Goal: Task Accomplishment & Management: Manage account settings

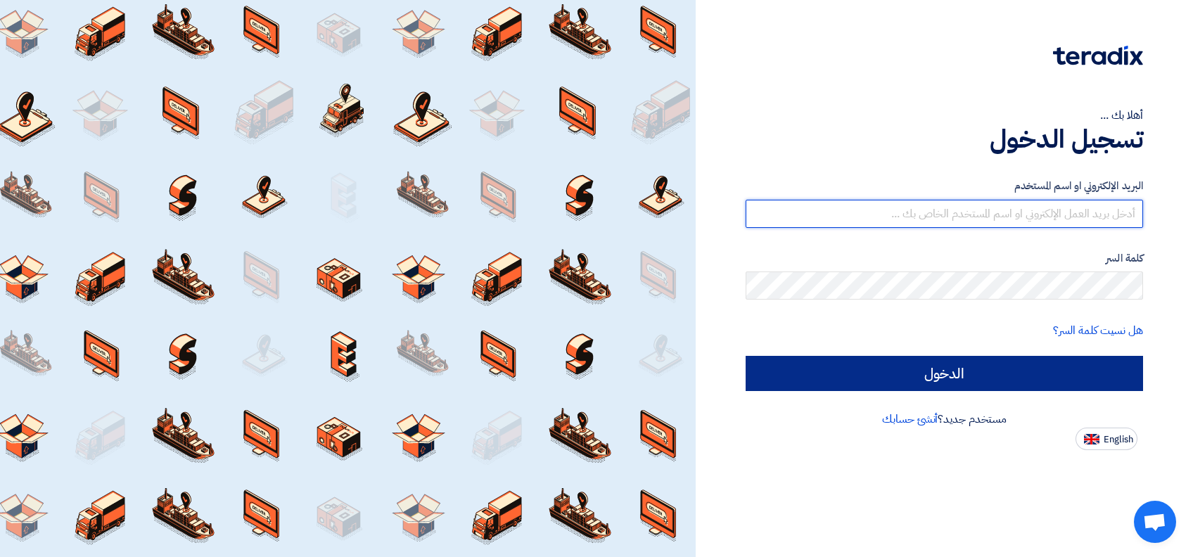
type input "[PERSON_NAME][EMAIL_ADDRESS][DOMAIN_NAME]"
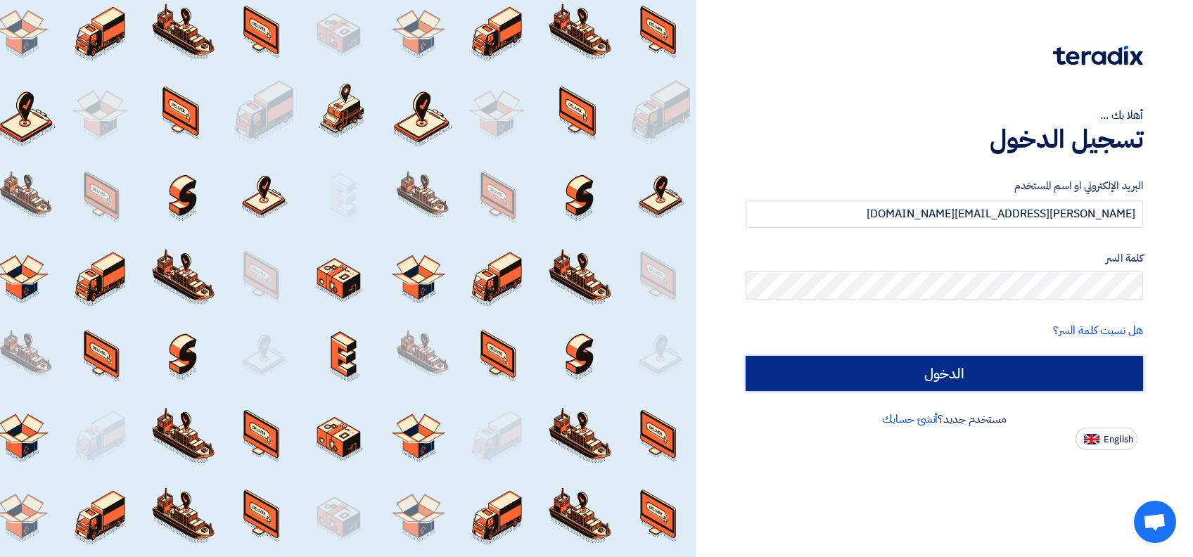
click at [951, 365] on input "الدخول" at bounding box center [944, 373] width 397 height 35
type input "Sign in"
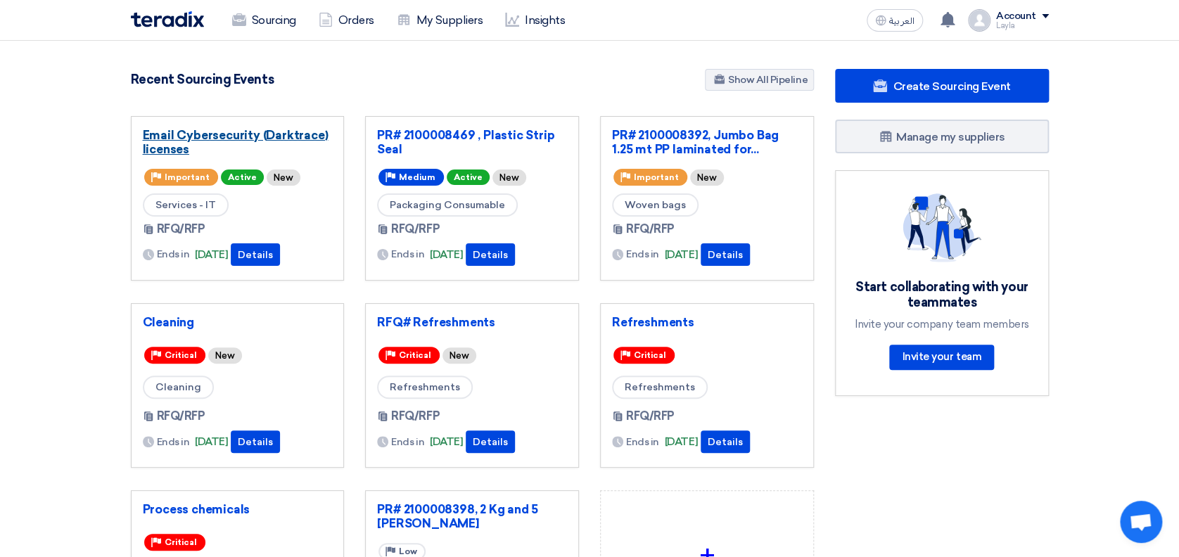
click at [179, 139] on link "Email Cybersecurity (Darktrace) licenses" at bounding box center [238, 142] width 190 height 28
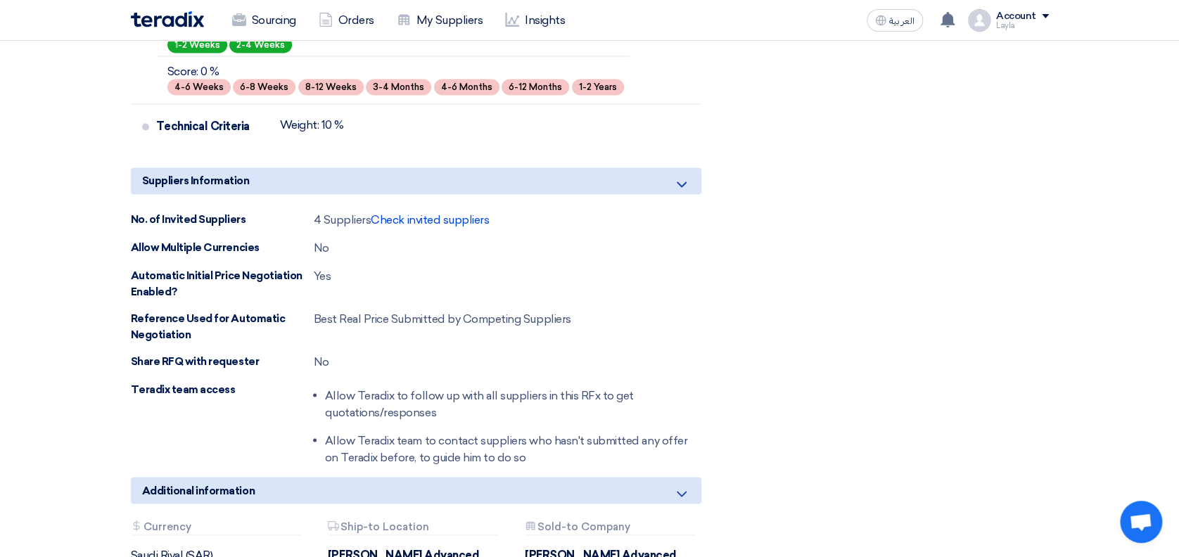
scroll to position [1313, 0]
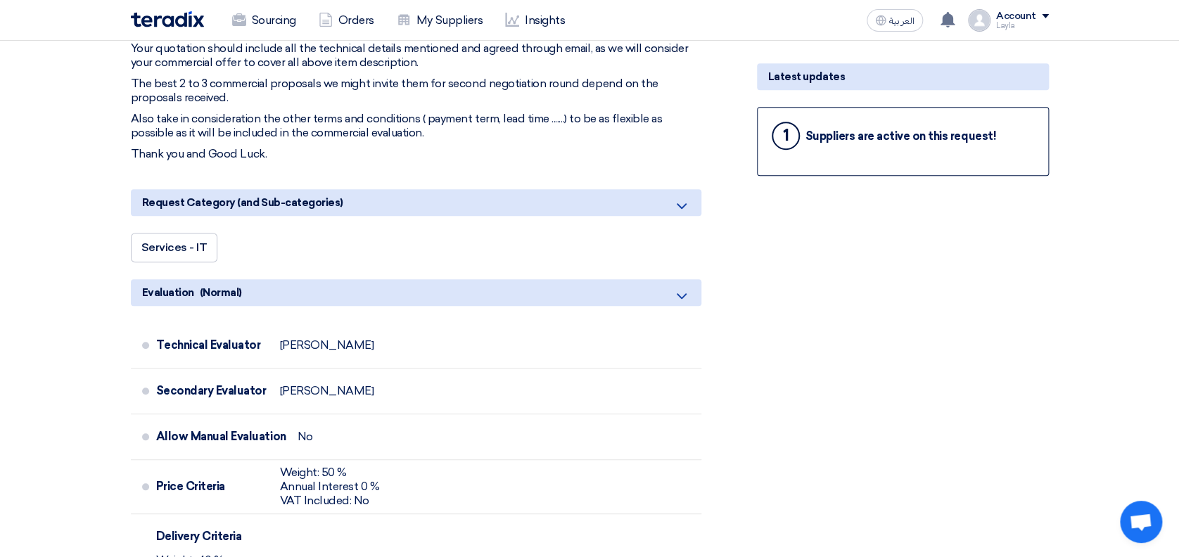
scroll to position [0, 0]
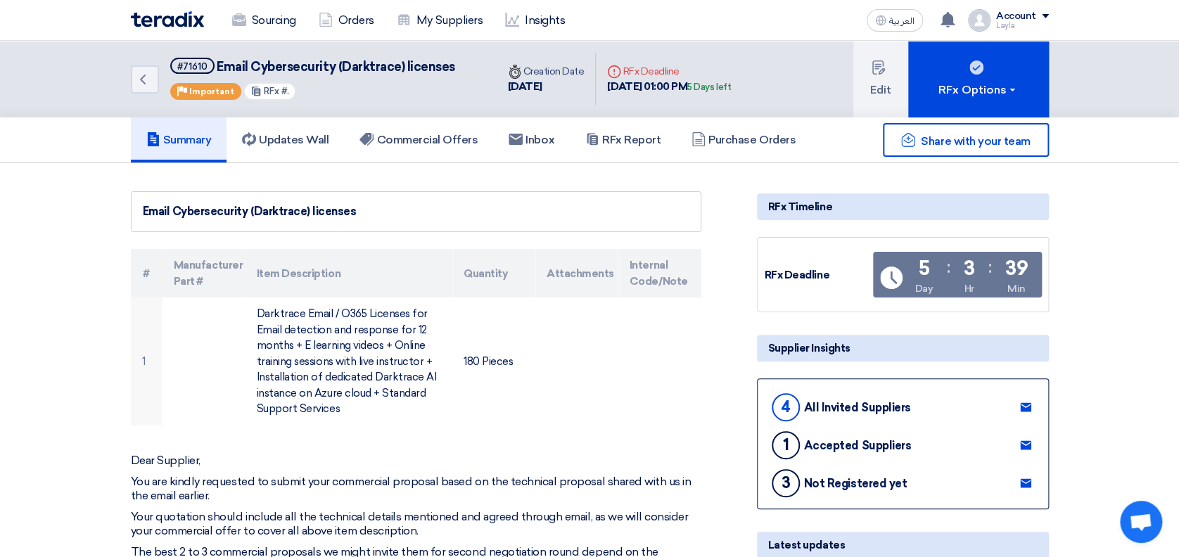
click at [260, 148] on link "Updates Wall" at bounding box center [284, 139] width 117 height 45
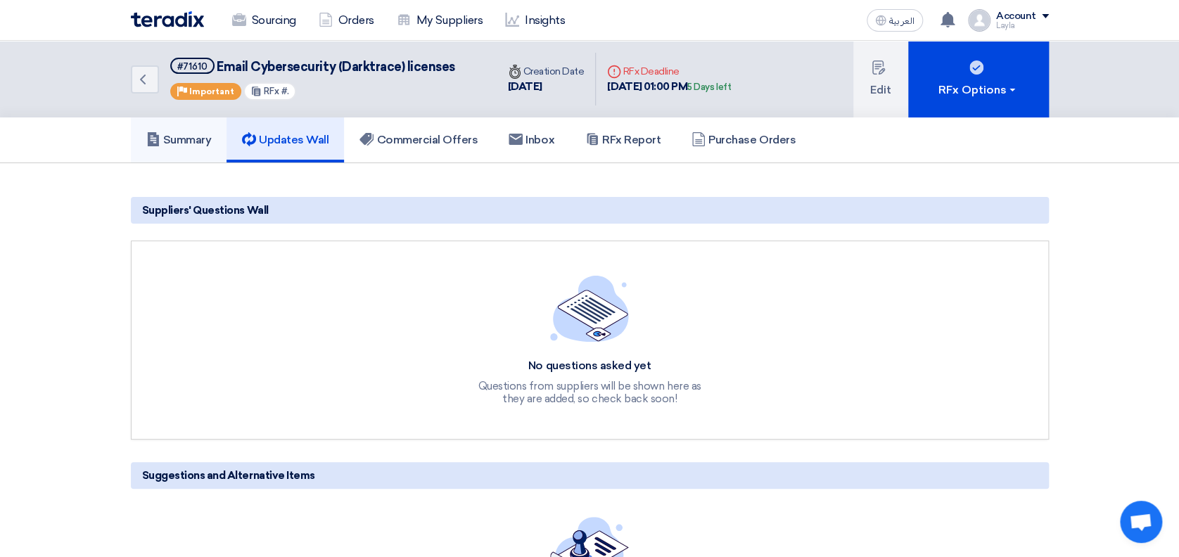
click at [193, 133] on h5 "Summary" at bounding box center [178, 140] width 65 height 14
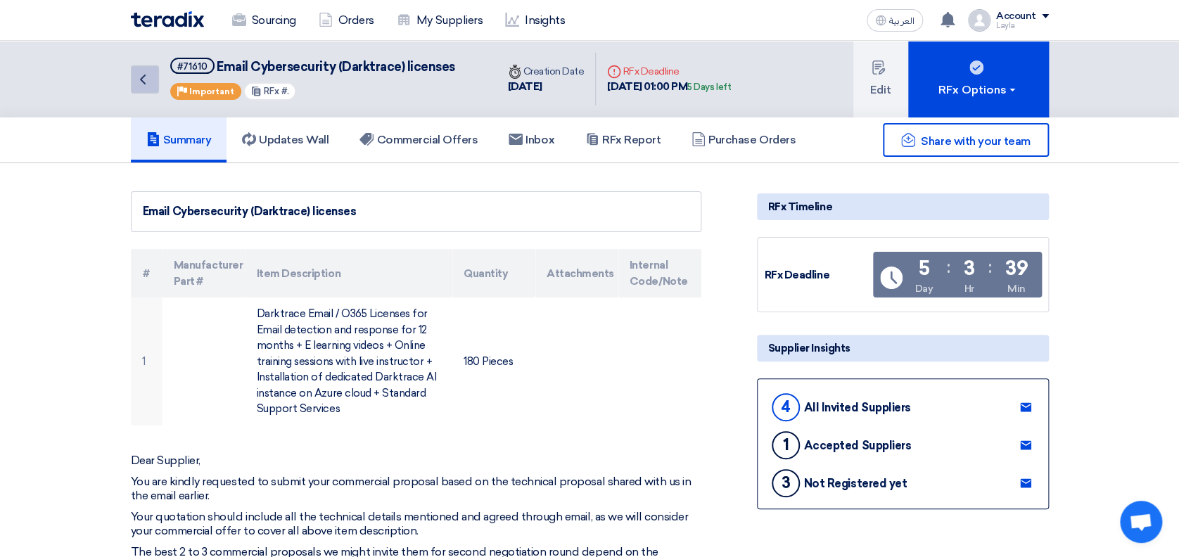
click at [141, 72] on icon "Back" at bounding box center [142, 79] width 17 height 17
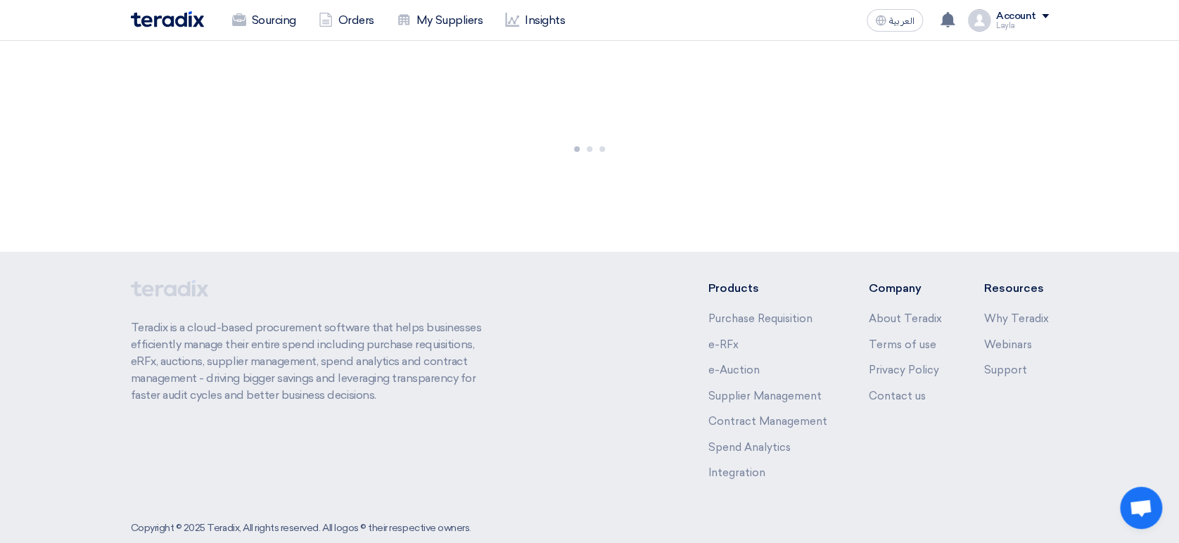
click at [322, 181] on div at bounding box center [589, 146] width 1179 height 211
click at [709, 168] on div at bounding box center [589, 146] width 1179 height 211
click at [148, 34] on div "Sourcing Orders My Suppliers Insights" at bounding box center [406, 20] width 551 height 31
click at [423, 110] on div at bounding box center [589, 146] width 1179 height 211
click at [172, 23] on img at bounding box center [167, 19] width 73 height 16
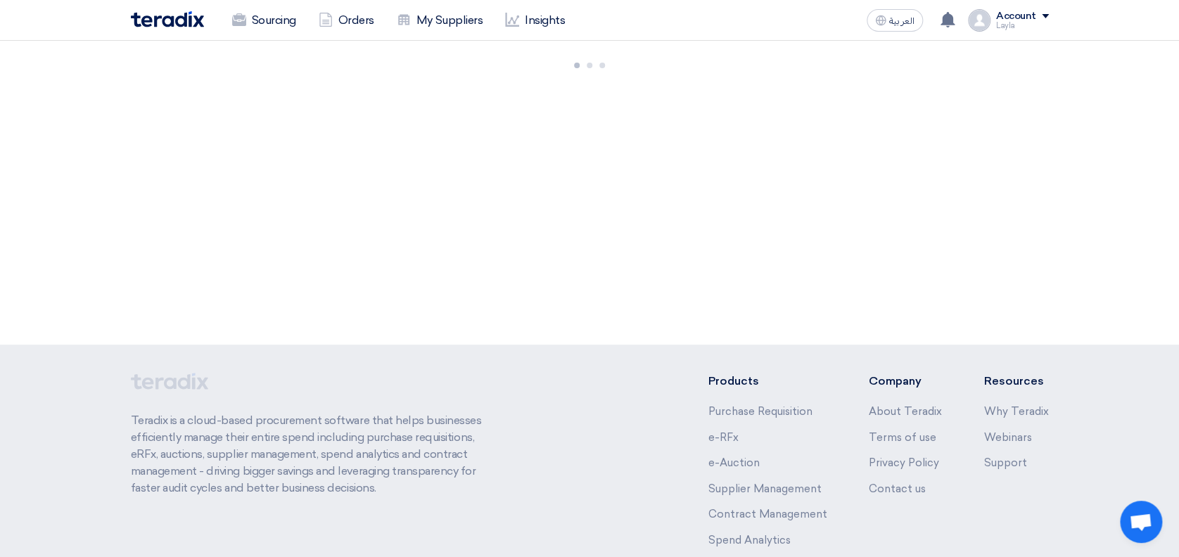
click at [169, 74] on div at bounding box center [589, 63] width 1179 height 44
click at [155, 22] on img at bounding box center [167, 19] width 73 height 16
click at [270, 17] on link "Sourcing" at bounding box center [264, 20] width 87 height 31
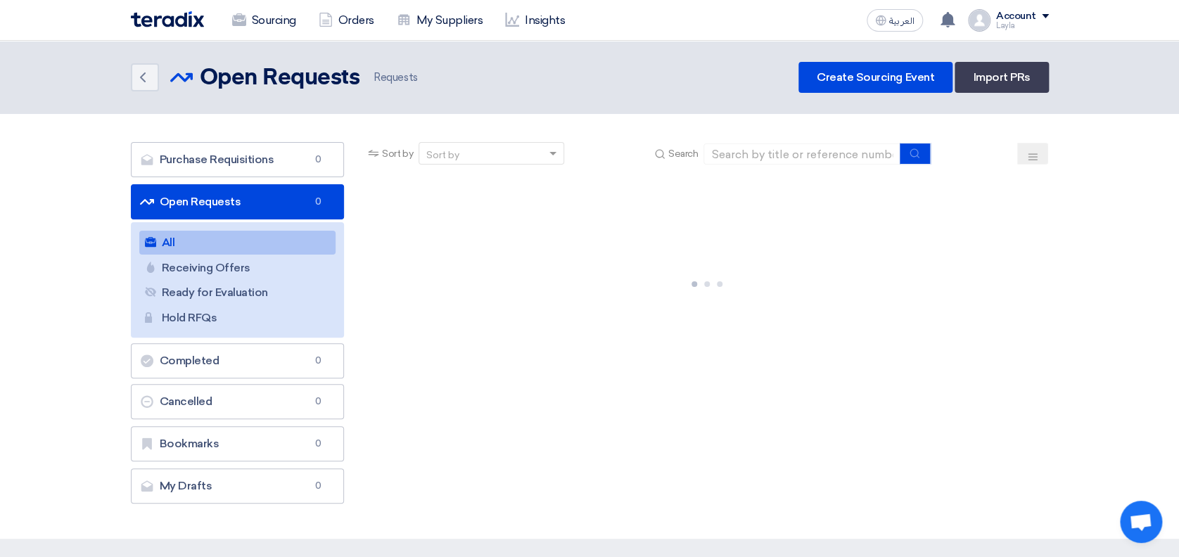
click at [1108, 179] on section "Purchase Requisitions Purchase Requisitions 0 Open Requests Open Requests 0 All…" at bounding box center [589, 326] width 1179 height 425
click at [1114, 182] on section "Purchase Requisitions Purchase Requisitions 0 Open Requests Open Requests 0 All…" at bounding box center [589, 326] width 1179 height 425
click at [988, 313] on div at bounding box center [706, 281] width 683 height 211
click at [614, 45] on header "Back Open Requests Open Requests Requests" at bounding box center [589, 77] width 1179 height 73
